Goal: Information Seeking & Learning: Learn about a topic

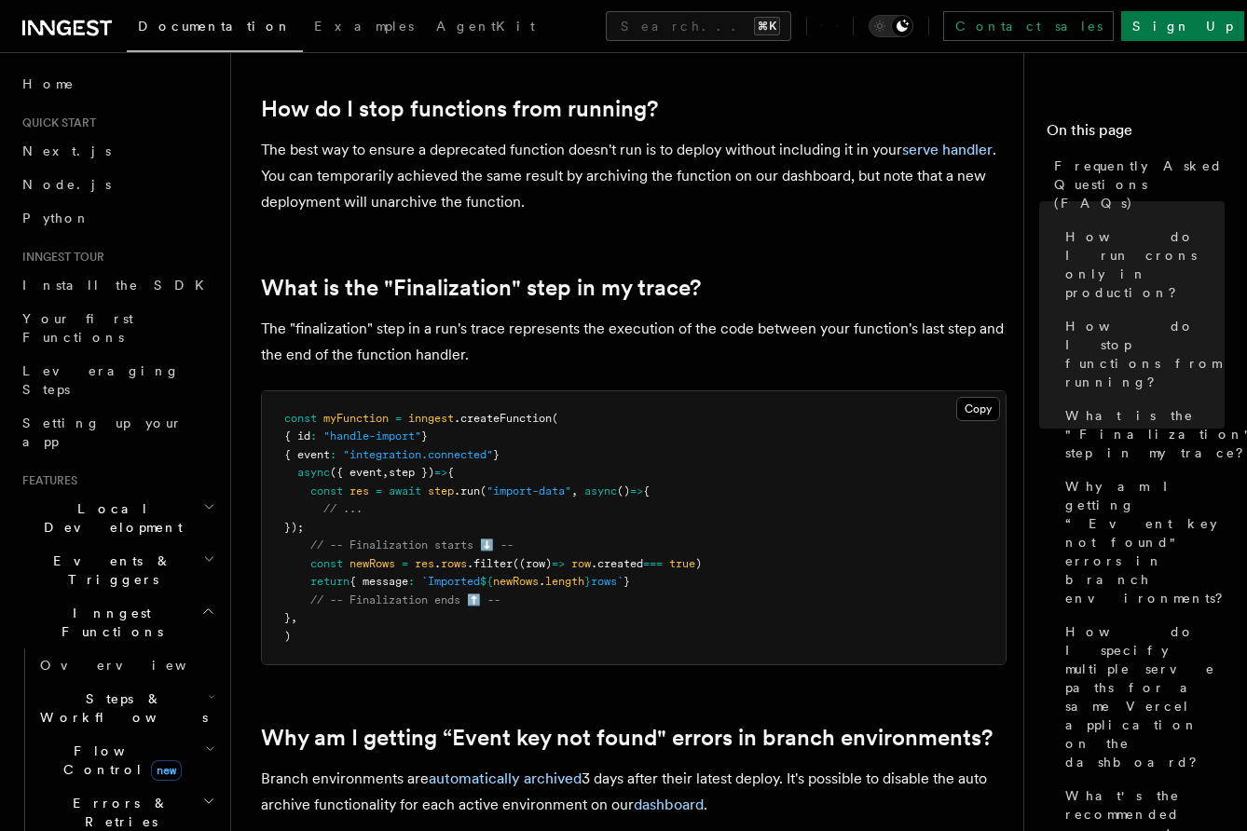
scroll to position [1022, 0]
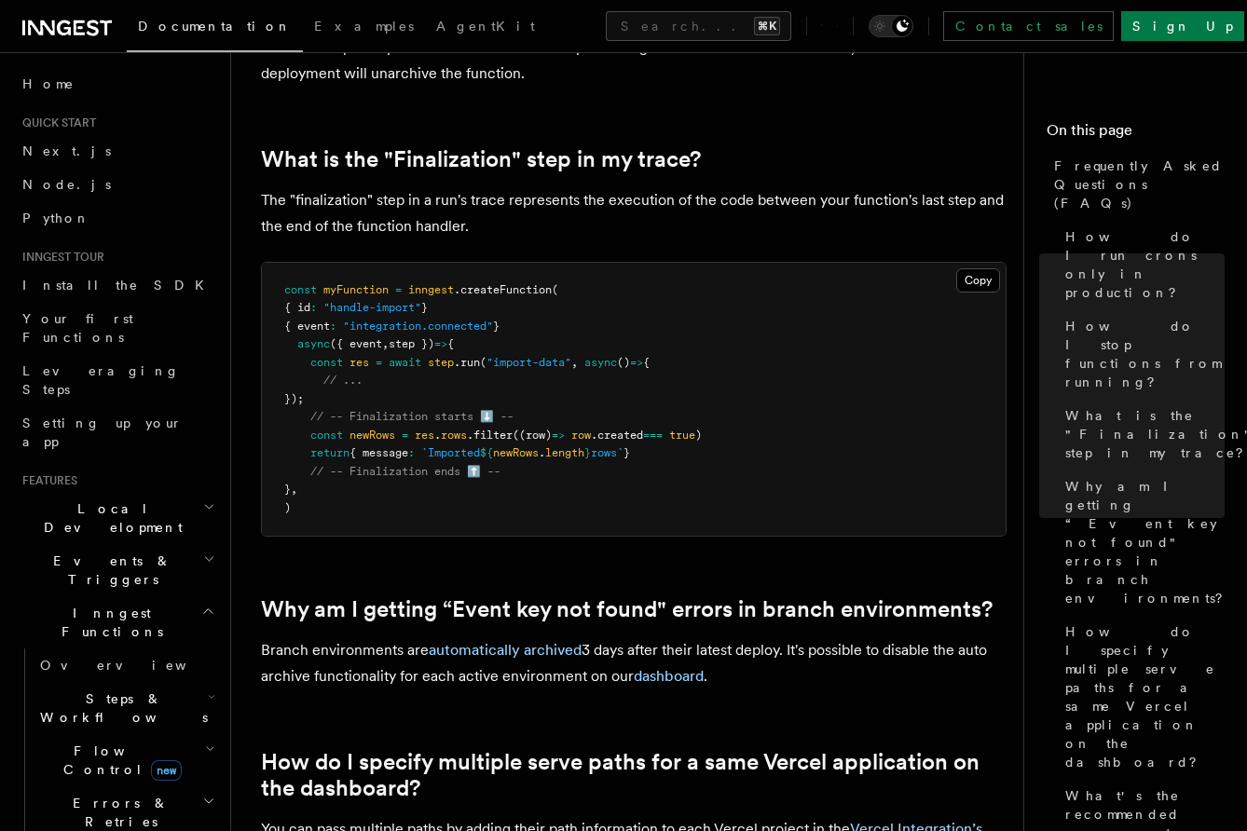
click at [403, 195] on p "The "finalization" step in a run's trace represents the execution of the code b…" at bounding box center [633, 213] width 745 height 52
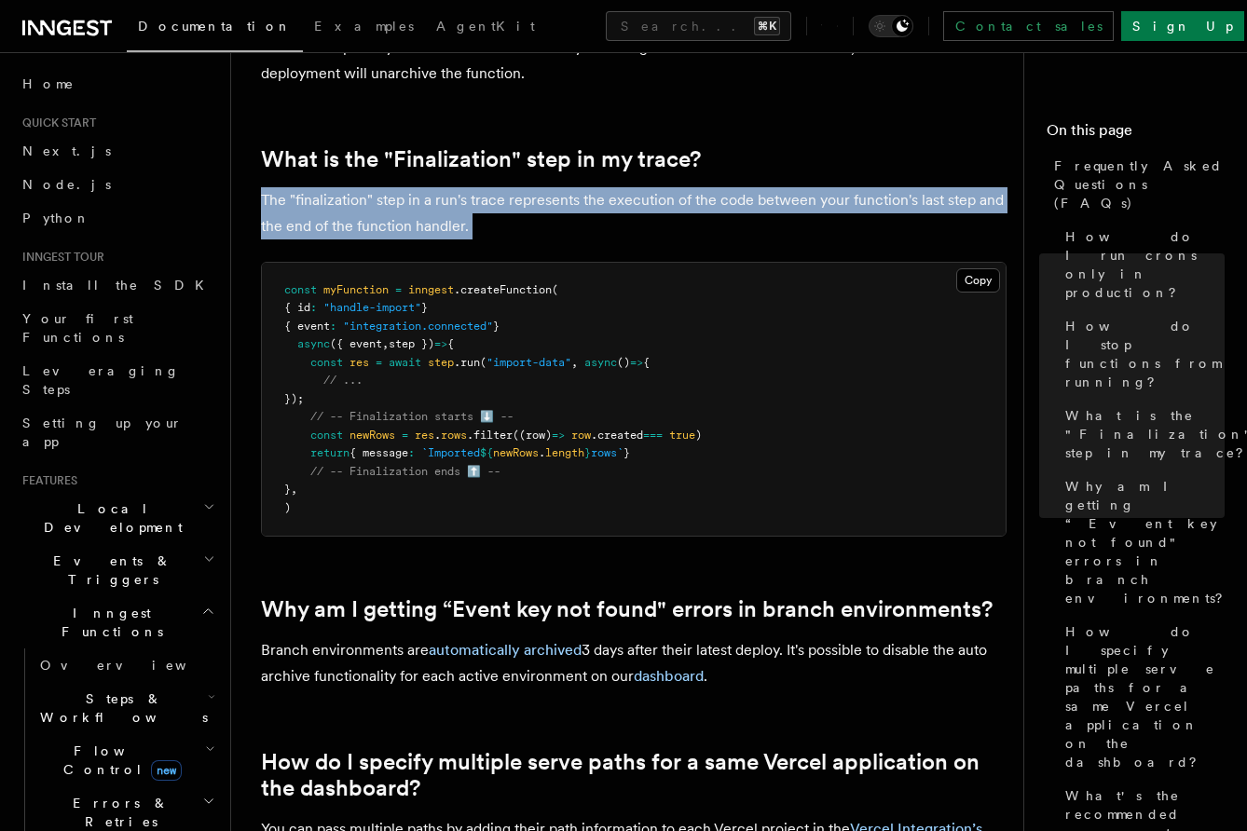
click at [403, 195] on p "The "finalization" step in a run's trace represents the execution of the code b…" at bounding box center [633, 213] width 745 height 52
click at [403, 199] on p "The "finalization" step in a run's trace represents the execution of the code b…" at bounding box center [633, 213] width 745 height 52
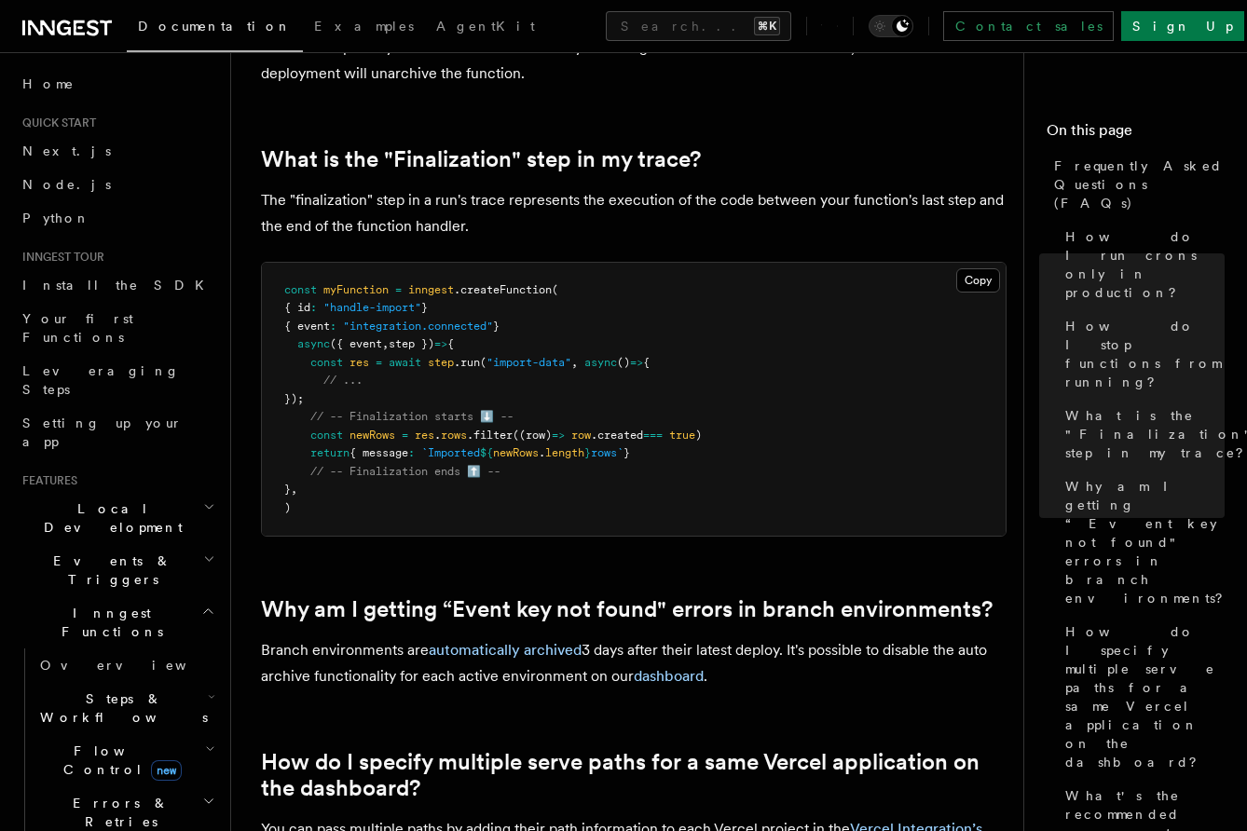
click at [402, 206] on p "The "finalization" step in a run's trace represents the execution of the code b…" at bounding box center [633, 213] width 745 height 52
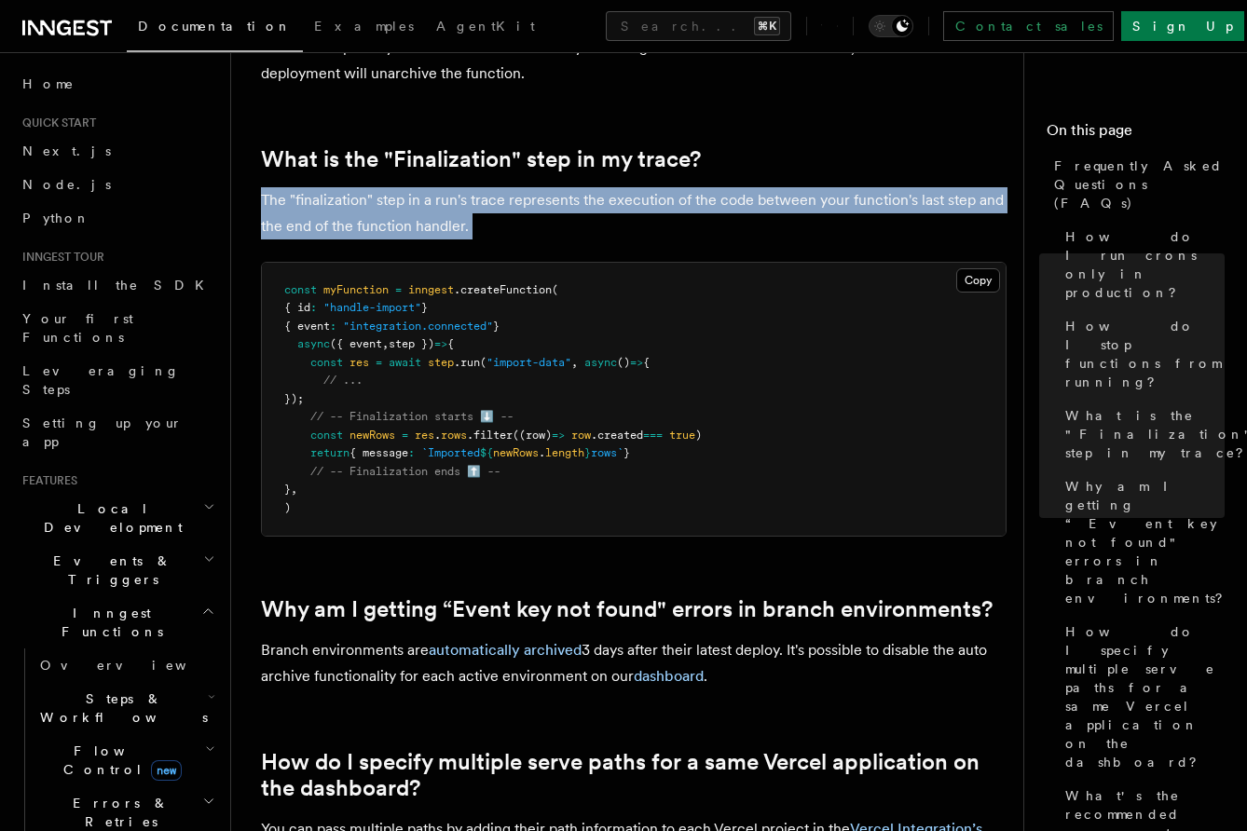
click at [402, 206] on p "The "finalization" step in a run's trace represents the execution of the code b…" at bounding box center [633, 213] width 745 height 52
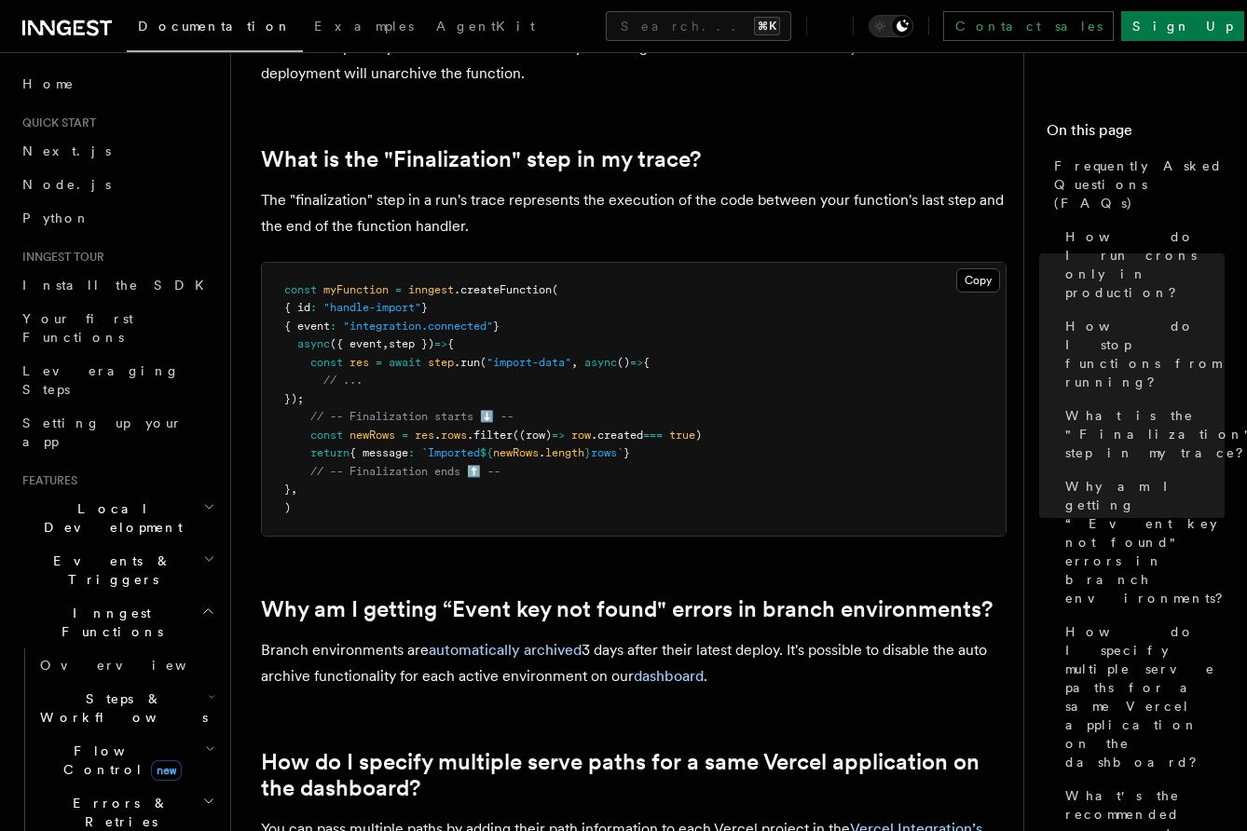
click at [406, 213] on p "The "finalization" step in a run's trace represents the execution of the code b…" at bounding box center [633, 213] width 745 height 52
click at [552, 522] on pre "const myFunction = inngest .createFunction ( { id : "handle-import" } { event :…" at bounding box center [633, 400] width 743 height 274
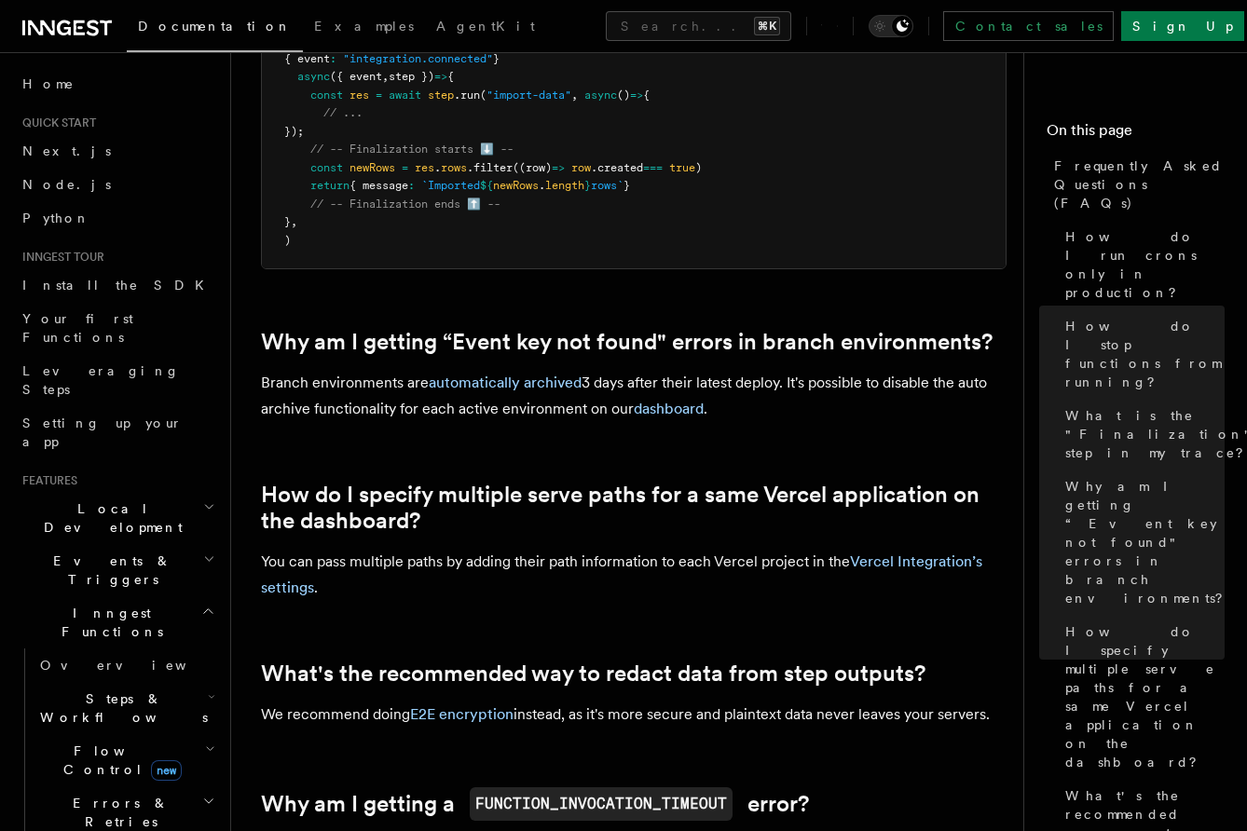
scroll to position [1273, 0]
